Goal: Information Seeking & Learning: Learn about a topic

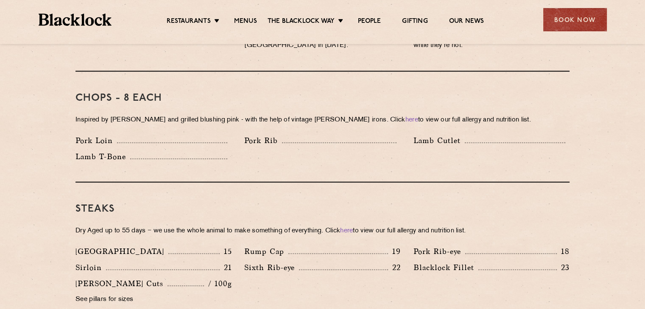
scroll to position [661, 0]
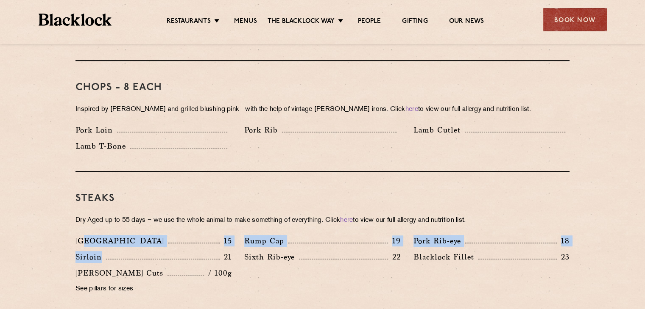
drag, startPoint x: 85, startPoint y: 238, endPoint x: 113, endPoint y: 248, distance: 29.6
click at [113, 248] on div "Denver 15 Rump Cap 19 Pork Rib-eye 18 Sirloin 21 Sixth Rib-eye 22 [PERSON_NAME]…" at bounding box center [322, 267] width 507 height 64
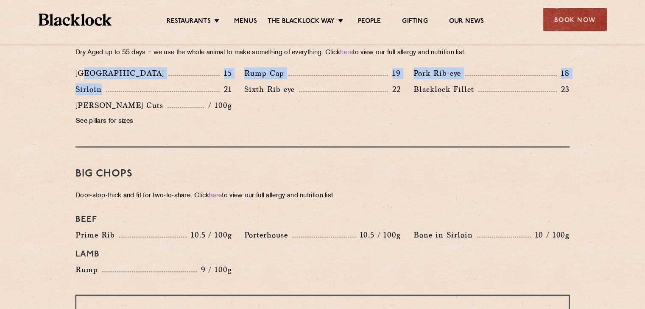
scroll to position [831, 0]
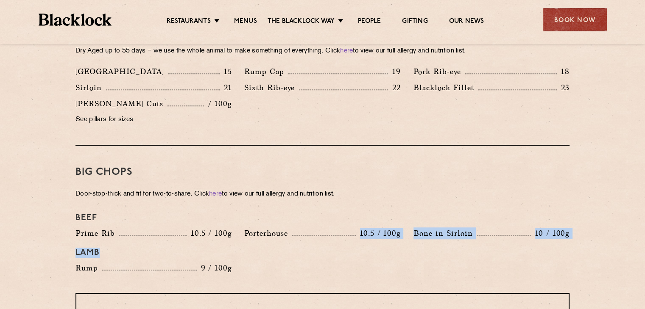
drag, startPoint x: 246, startPoint y: 231, endPoint x: 318, endPoint y: 223, distance: 72.9
click at [318, 223] on div "Beef Prime Rib 10.5 / 100g Porterhouse 10.5 / 100g Bone in Sirloin 10 / 100g La…" at bounding box center [322, 244] width 507 height 70
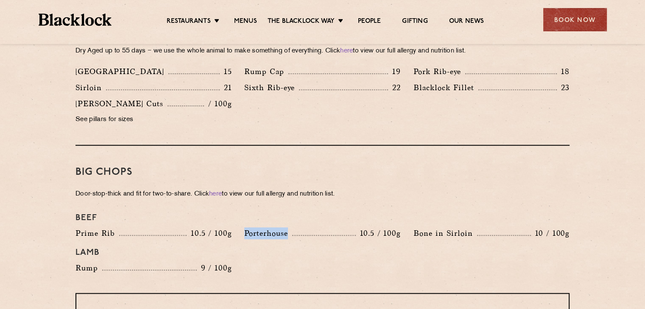
drag, startPoint x: 241, startPoint y: 219, endPoint x: 297, endPoint y: 223, distance: 56.1
click at [297, 228] on div "Porterhouse 10.5 / 100g" at bounding box center [322, 236] width 169 height 16
drag, startPoint x: 488, startPoint y: 227, endPoint x: 444, endPoint y: 226, distance: 43.7
click at [444, 228] on div "Bone in [GEOGRAPHIC_DATA] 10 / 100g" at bounding box center [491, 236] width 169 height 16
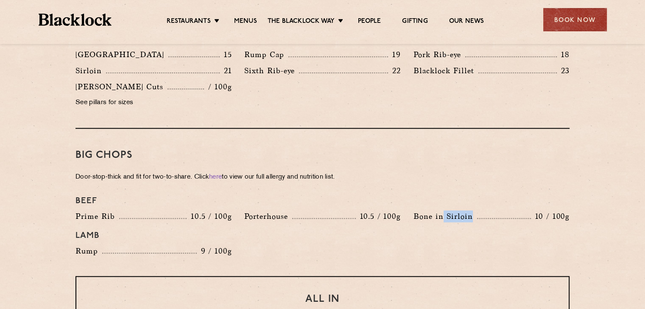
scroll to position [865, 0]
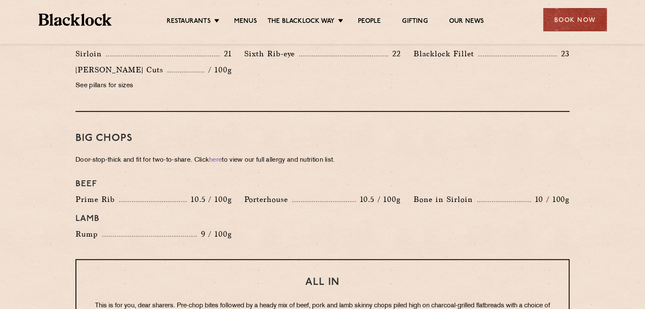
drag, startPoint x: 122, startPoint y: 212, endPoint x: 218, endPoint y: 215, distance: 96.7
click at [218, 215] on div "Lamb" at bounding box center [322, 219] width 507 height 19
drag, startPoint x: 218, startPoint y: 215, endPoint x: 163, endPoint y: 218, distance: 55.2
click at [163, 218] on div "Beef Prime Rib 10.5 / 100g Porterhouse 10.5 / 100g Bone in Sirloin 10 / 100g La…" at bounding box center [322, 210] width 507 height 70
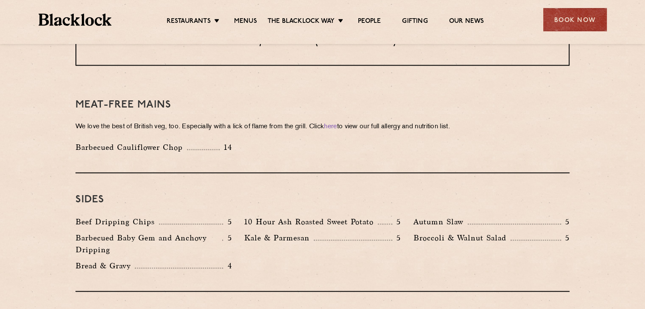
scroll to position [1153, 0]
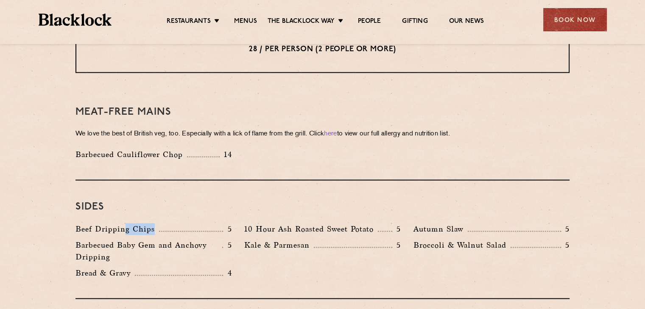
drag, startPoint x: 156, startPoint y: 221, endPoint x: 183, endPoint y: 226, distance: 27.9
click at [183, 226] on div "Beef Dripping Chips 5" at bounding box center [153, 231] width 169 height 16
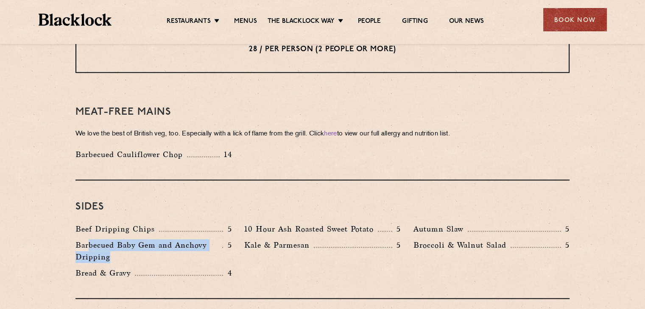
drag, startPoint x: 108, startPoint y: 232, endPoint x: 199, endPoint y: 240, distance: 91.9
click at [199, 240] on p "Barbecued Baby Gem and Anchovy Dripping" at bounding box center [148, 252] width 147 height 24
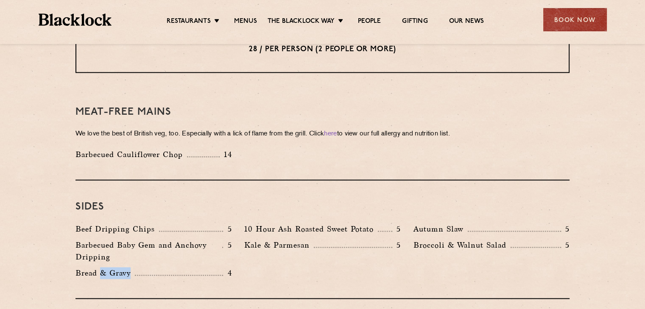
drag, startPoint x: 159, startPoint y: 265, endPoint x: 124, endPoint y: 259, distance: 36.2
click at [100, 267] on div "Bread & Gravy 4" at bounding box center [153, 273] width 156 height 12
drag, startPoint x: 295, startPoint y: 223, endPoint x: 351, endPoint y: 224, distance: 56.4
click at [351, 224] on div "10 Hour Ash Roasted Sweet Potato 5" at bounding box center [322, 231] width 169 height 16
drag, startPoint x: 278, startPoint y: 232, endPoint x: 324, endPoint y: 234, distance: 45.9
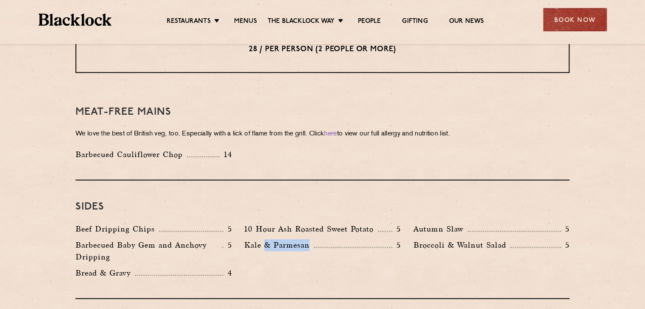
click at [324, 240] on div "Kale & Parmesan 5" at bounding box center [322, 246] width 156 height 12
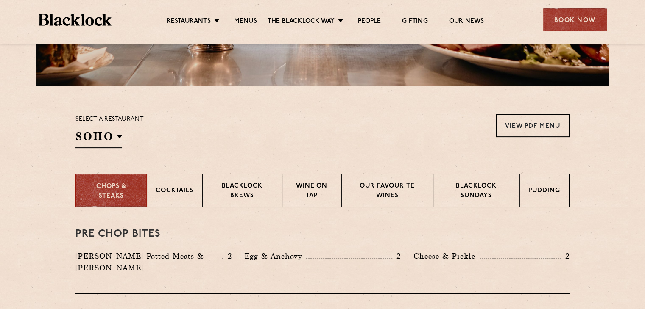
scroll to position [265, 0]
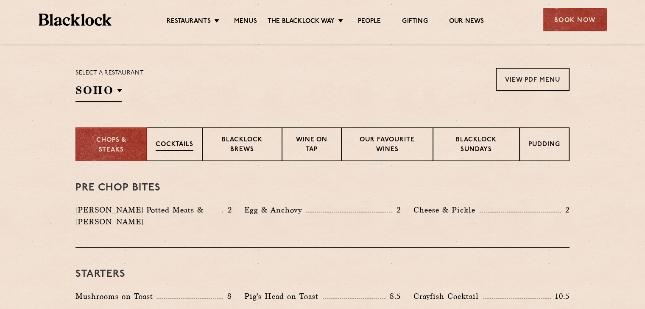
click at [175, 145] on p "Cocktails" at bounding box center [175, 145] width 38 height 11
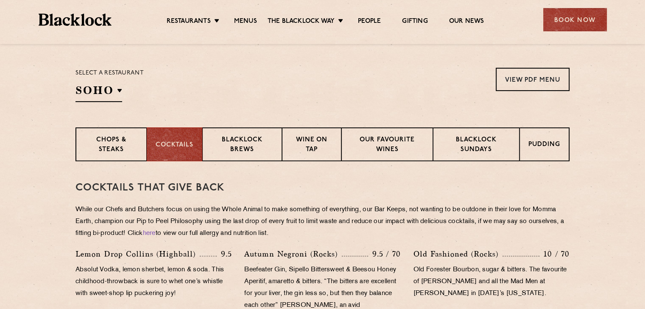
click at [144, 223] on p "While our Chefs and Butchers focus on using the Whole Animal to make something …" at bounding box center [322, 222] width 494 height 36
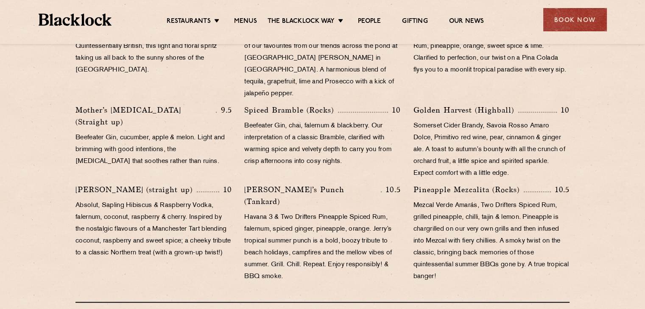
scroll to position [587, 0]
